Goal: Transaction & Acquisition: Subscribe to service/newsletter

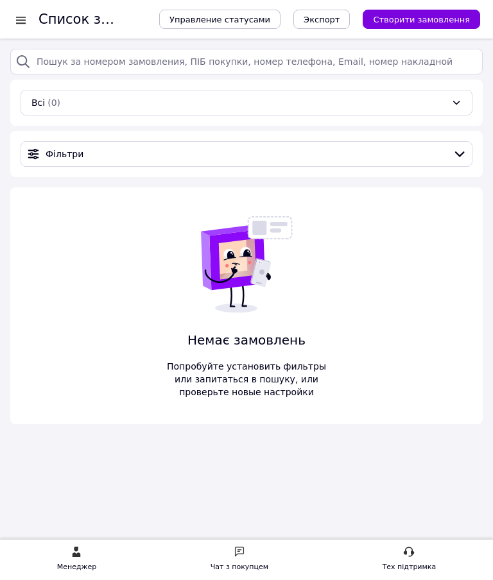
click at [24, 21] on div at bounding box center [21, 19] width 16 height 13
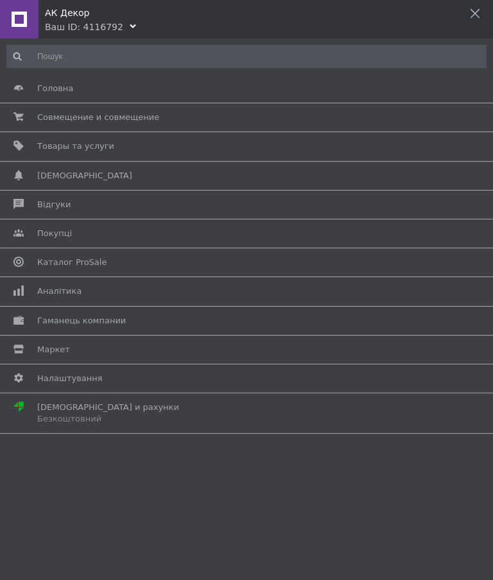
click at [468, 14] on div "АК Декор" at bounding box center [269, 9] width 448 height 19
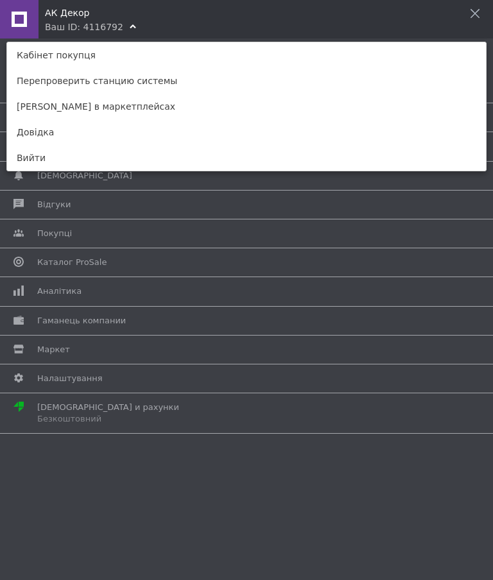
click at [72, 53] on font "Кабінет покупця" at bounding box center [56, 55] width 79 height 10
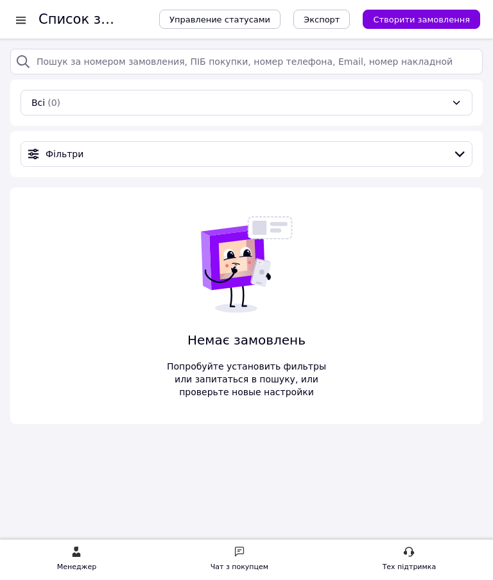
click at [433, 15] on font "Створити замовлення" at bounding box center [421, 20] width 97 height 10
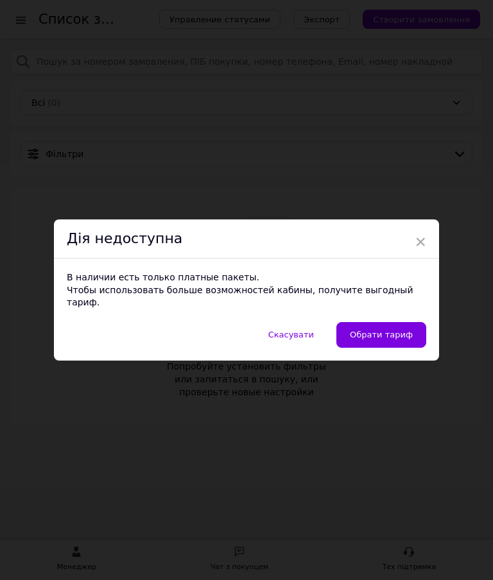
click at [372, 330] on font "Обрати тариф" at bounding box center [381, 335] width 63 height 10
click at [419, 245] on span "×" at bounding box center [420, 242] width 12 height 22
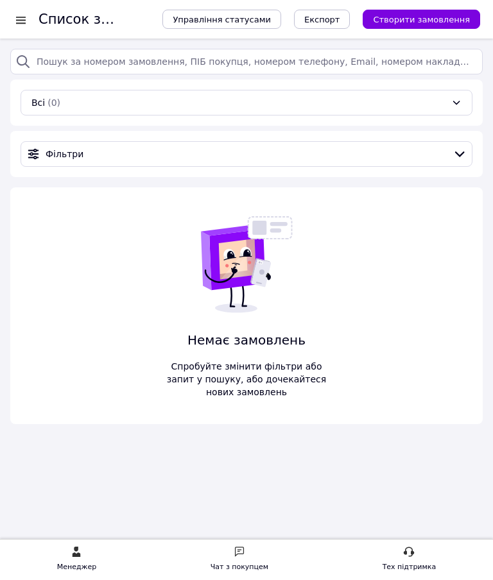
click at [438, 18] on span "Створити замовлення" at bounding box center [421, 20] width 97 height 10
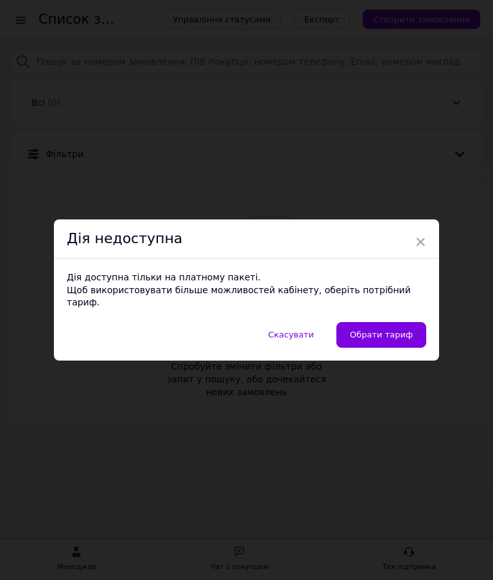
click at [400, 336] on link "Обрати тариф" at bounding box center [381, 335] width 90 height 26
click at [303, 330] on span "Скасувати" at bounding box center [291, 335] width 46 height 10
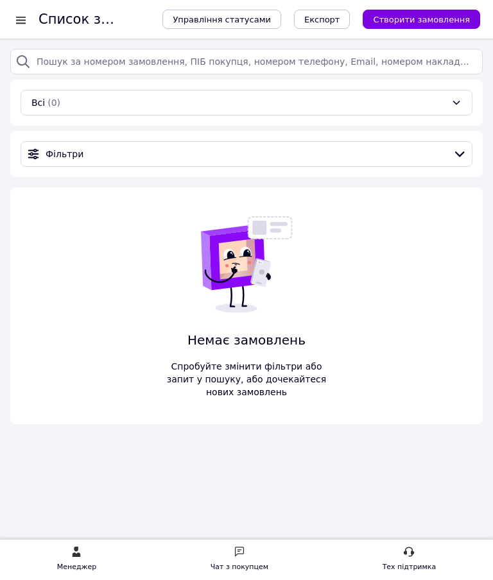
click at [257, 19] on span "Управління статусами" at bounding box center [222, 20] width 98 height 10
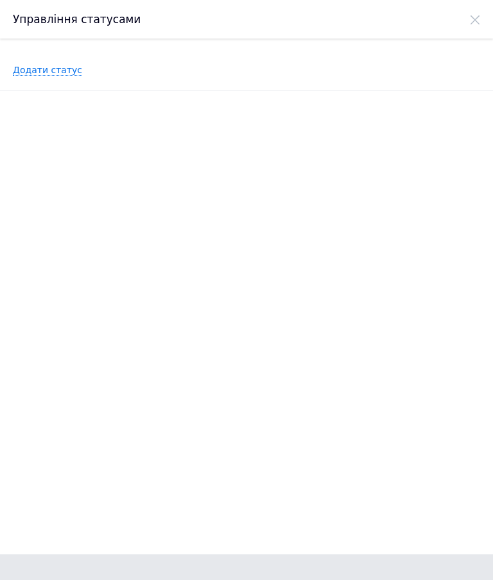
click at [54, 71] on span "Додати статус" at bounding box center [47, 70] width 69 height 11
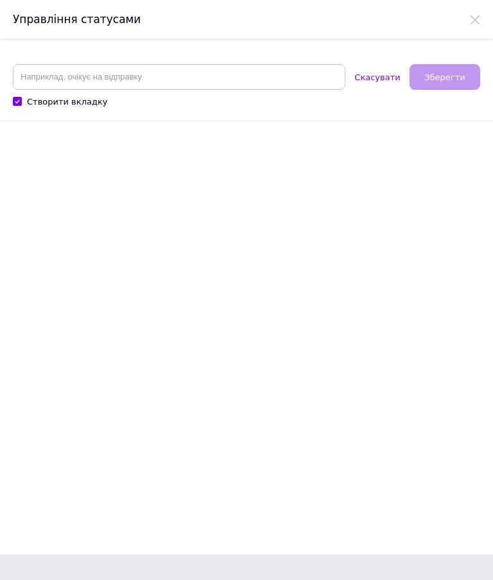
click at [471, 20] on icon at bounding box center [475, 20] width 10 height 10
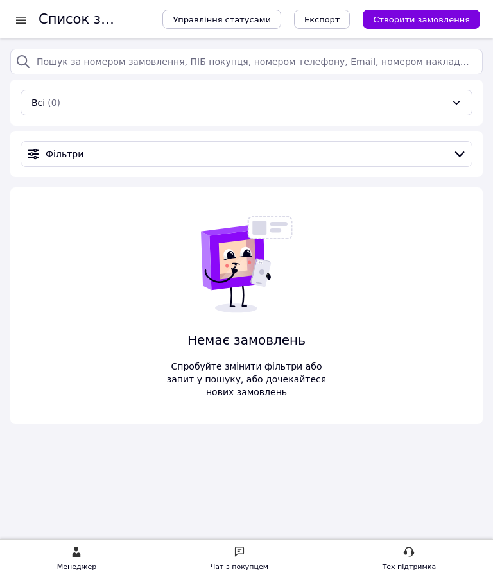
click at [331, 17] on span "Експорт" at bounding box center [322, 20] width 36 height 10
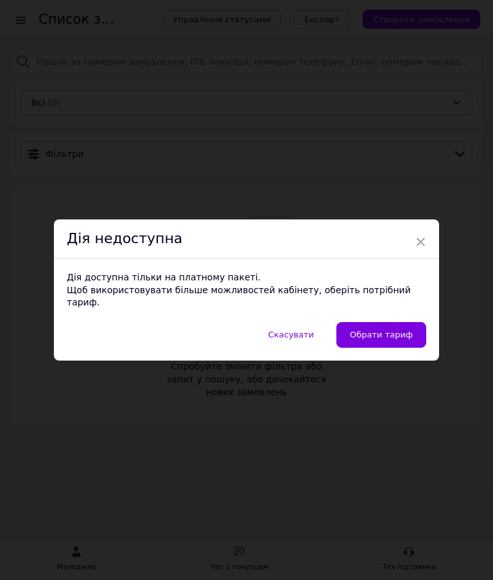
click at [416, 253] on span "×" at bounding box center [420, 242] width 12 height 22
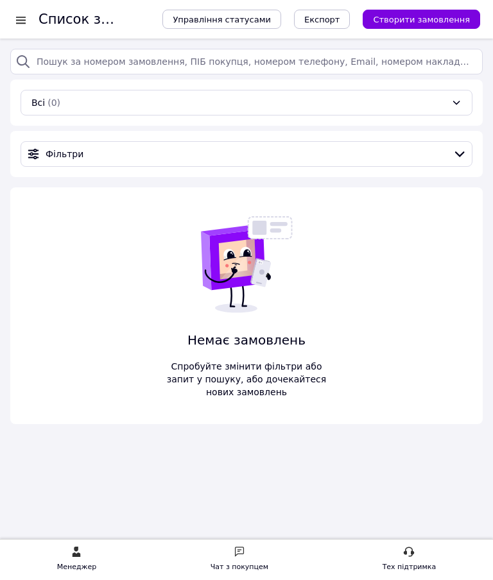
click at [22, 23] on div at bounding box center [21, 19] width 16 height 13
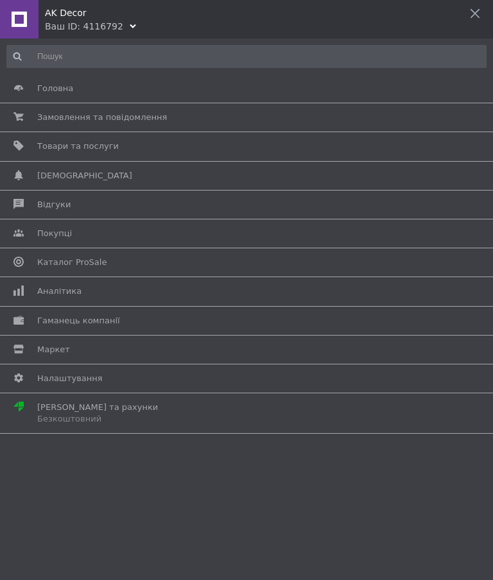
click at [132, 408] on span "[PERSON_NAME] та рахунки Безкоштовний" at bounding box center [244, 413] width 414 height 23
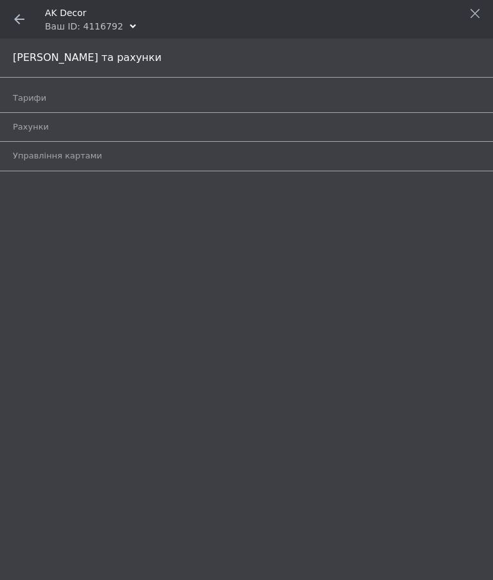
click at [82, 127] on span "Рахунки" at bounding box center [232, 127] width 438 height 12
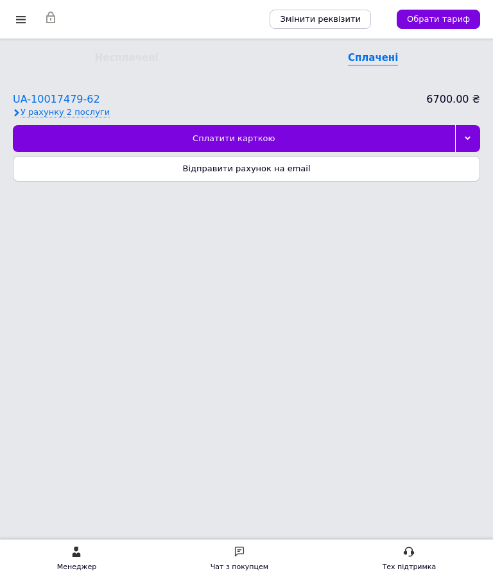
click at [78, 112] on span "У рахунку 2 послуги" at bounding box center [65, 112] width 89 height 10
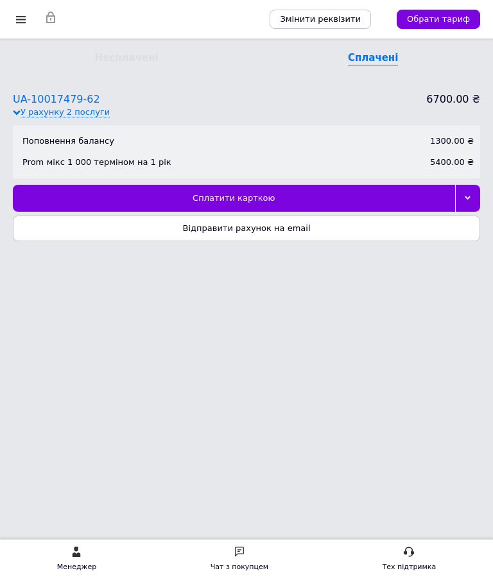
click at [467, 199] on icon at bounding box center [467, 198] width 6 height 6
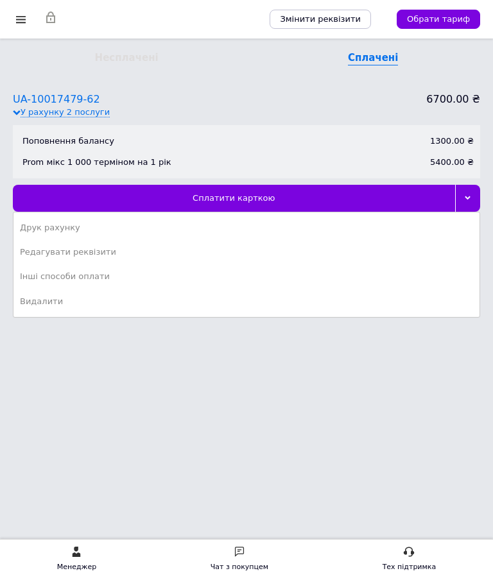
click at [261, 199] on div "Сплатити карткою" at bounding box center [234, 198] width 442 height 27
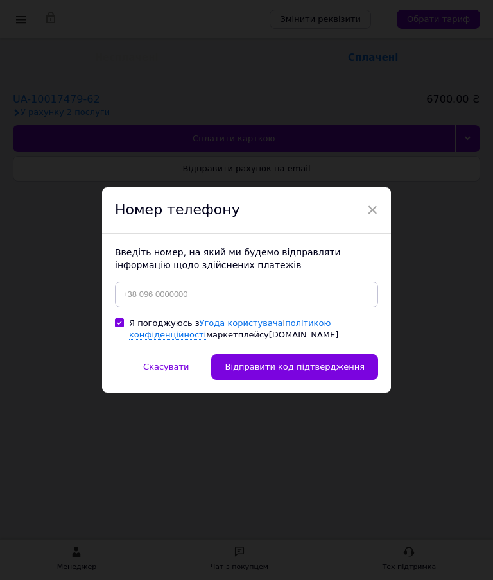
click at [361, 201] on div "Номер телефону" at bounding box center [246, 210] width 289 height 46
click at [368, 205] on span "×" at bounding box center [372, 210] width 12 height 22
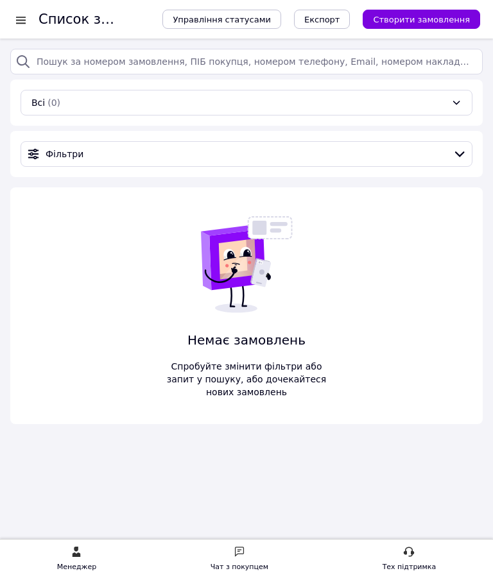
click at [28, 20] on div at bounding box center [21, 19] width 16 height 13
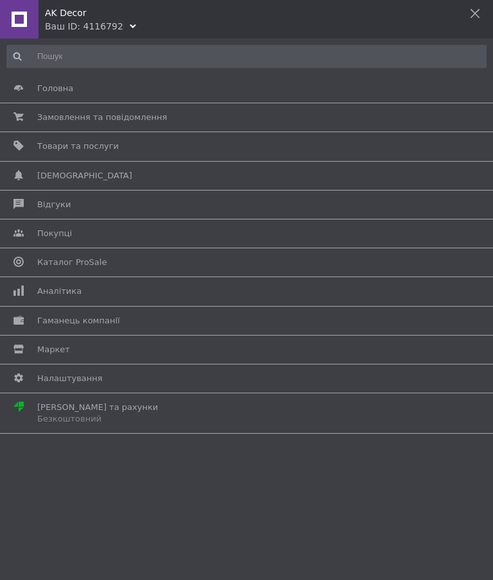
click at [106, 411] on span "Тарифи та рахунки Безкоштовний" at bounding box center [97, 413] width 121 height 23
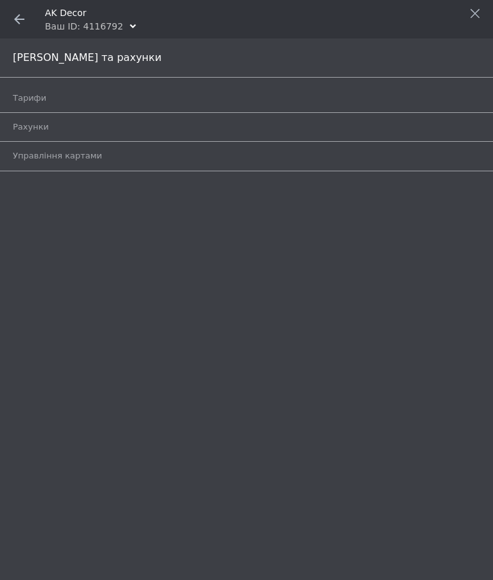
click at [57, 131] on span "Рахунки" at bounding box center [232, 127] width 438 height 12
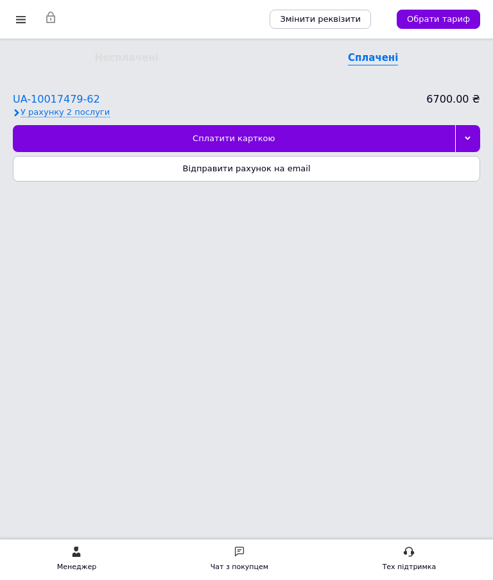
click at [252, 141] on div "Сплатити карткою" at bounding box center [234, 138] width 442 height 27
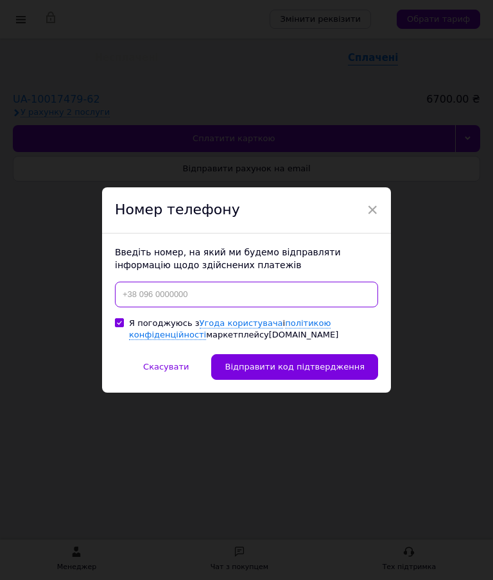
click at [206, 292] on input at bounding box center [246, 295] width 263 height 26
type input "+380503519444"
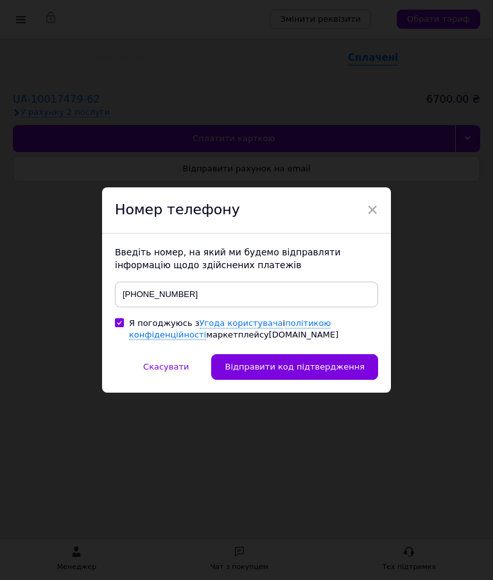
click at [342, 369] on span "Відправити код підтвердження" at bounding box center [295, 367] width 140 height 10
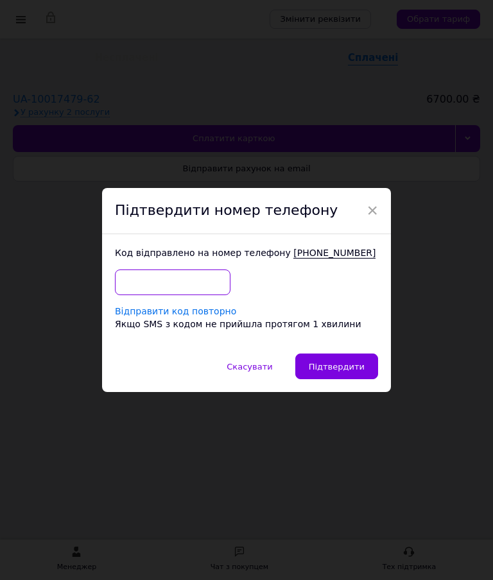
click at [187, 284] on input "text" at bounding box center [172, 282] width 115 height 26
type input "9391"
click at [352, 366] on span "Підтвердити" at bounding box center [337, 367] width 56 height 10
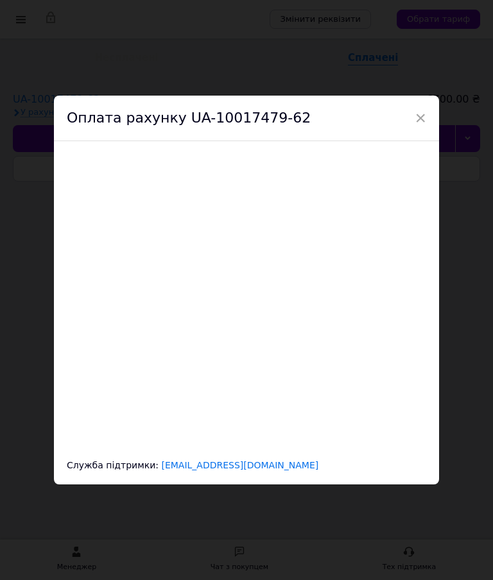
click at [407, 121] on div "Оплата рахунку UA-10017479-62" at bounding box center [246, 119] width 385 height 46
click at [421, 117] on span "×" at bounding box center [420, 118] width 12 height 22
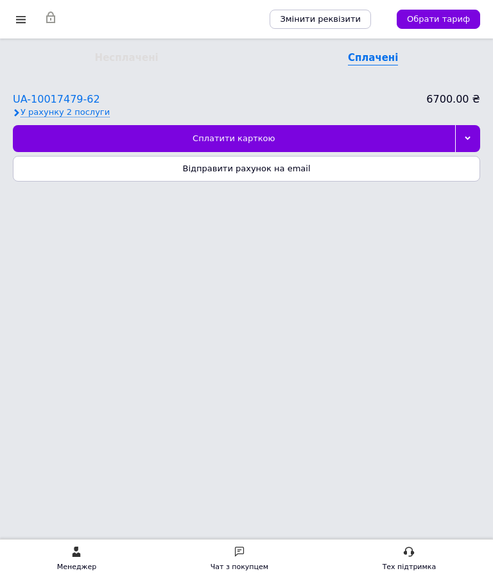
click at [250, 142] on div "Сплатити карткою" at bounding box center [234, 138] width 442 height 27
click at [285, 137] on div "Сплатити карткою" at bounding box center [234, 138] width 442 height 27
click at [445, 21] on span "Обрати тариф" at bounding box center [438, 19] width 63 height 12
click at [360, 135] on div "Сплатить карту" at bounding box center [234, 138] width 442 height 27
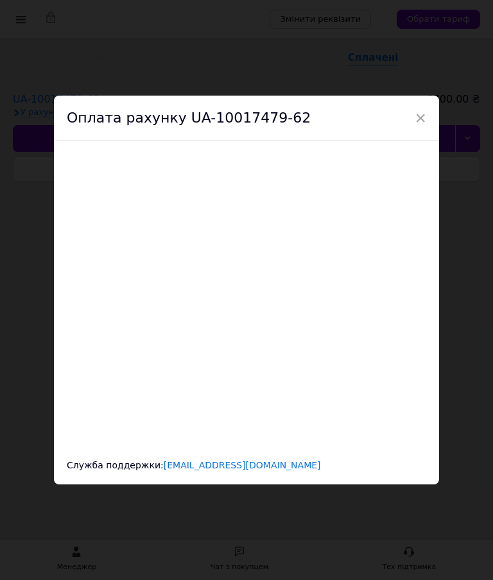
click at [489, 235] on div "× Оплата рахунку UA-10017479-62 Служба поддержки: Paymentsupport@rozetkapay.com…" at bounding box center [246, 290] width 493 height 580
